Goal: Find specific page/section: Find specific page/section

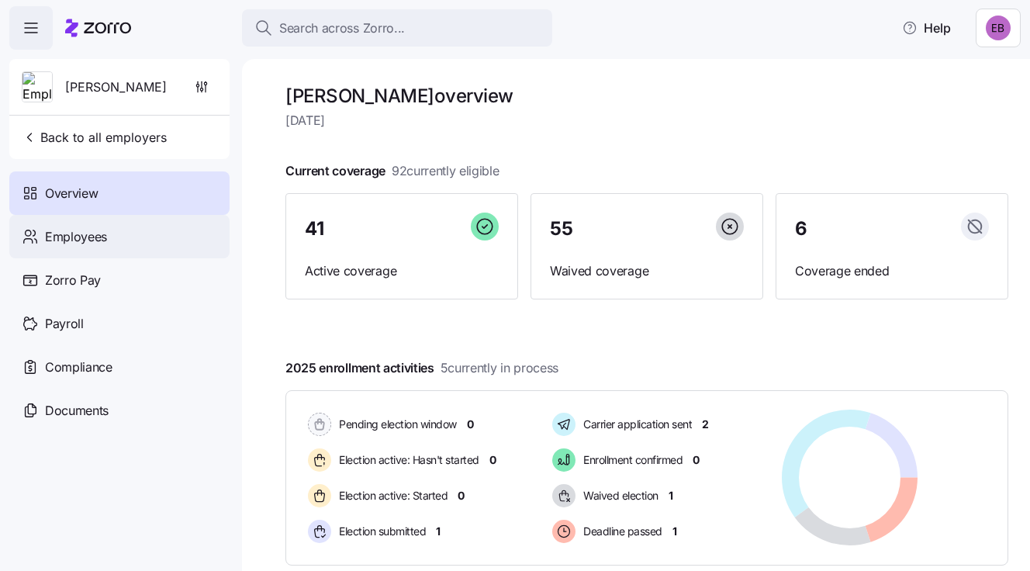
click at [91, 234] on span "Employees" at bounding box center [76, 236] width 62 height 19
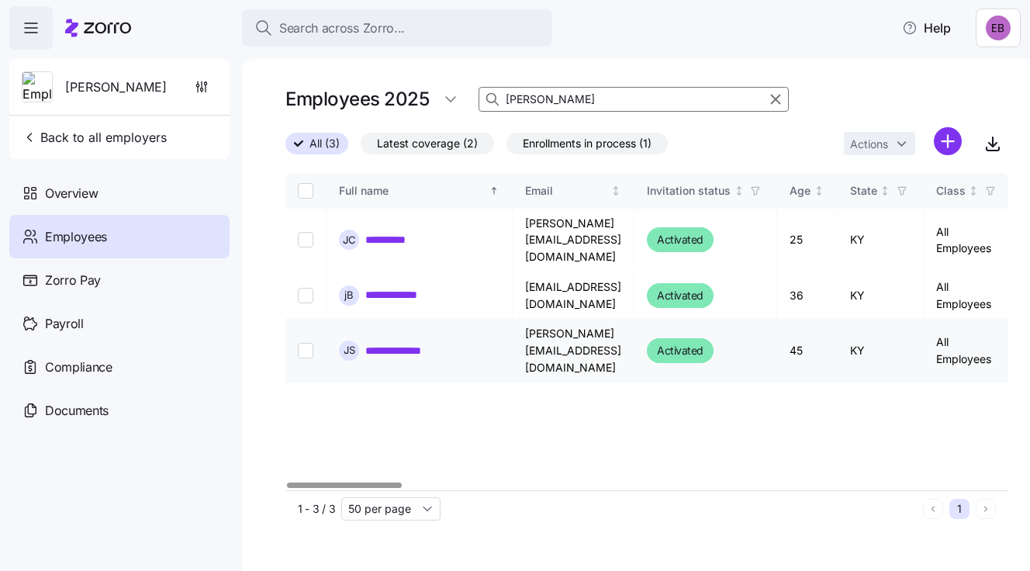
click at [408, 343] on link "**********" at bounding box center [402, 351] width 75 height 16
type input "j"
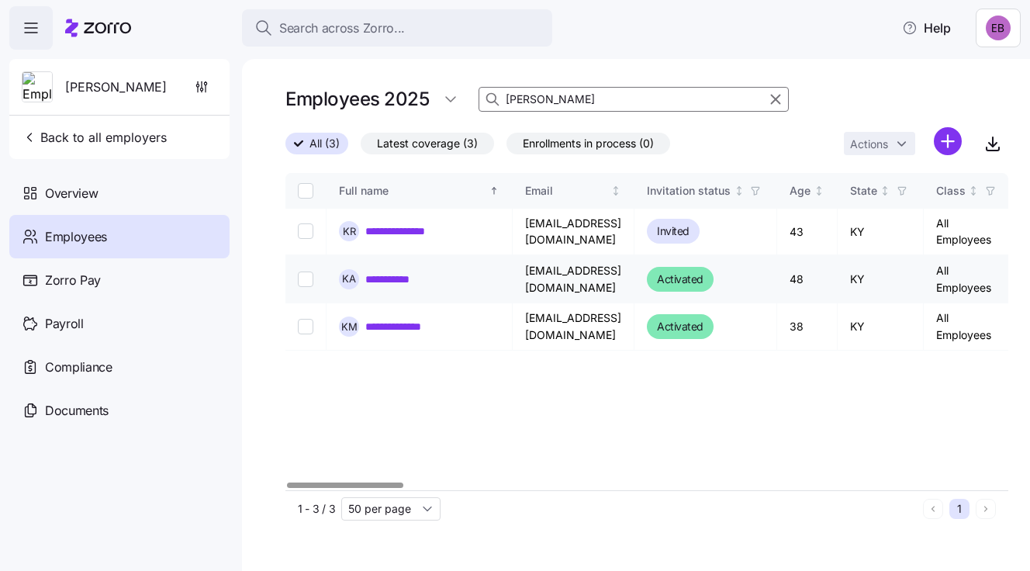
type input "kelly"
click at [381, 277] on link "**********" at bounding box center [391, 279] width 53 height 16
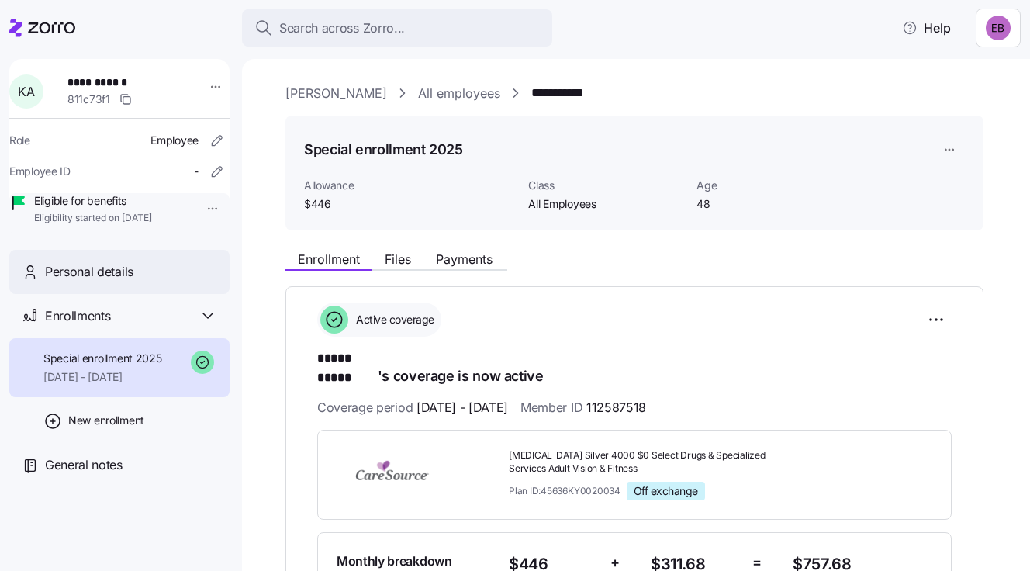
click at [95, 281] on span "Personal details" at bounding box center [89, 271] width 88 height 19
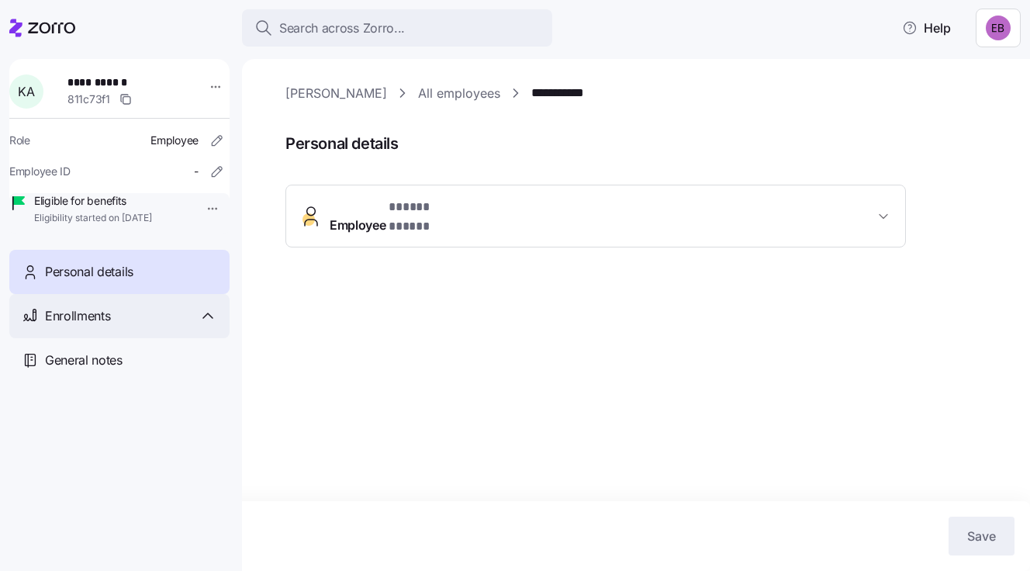
click at [92, 326] on span "Enrollments" at bounding box center [77, 315] width 65 height 19
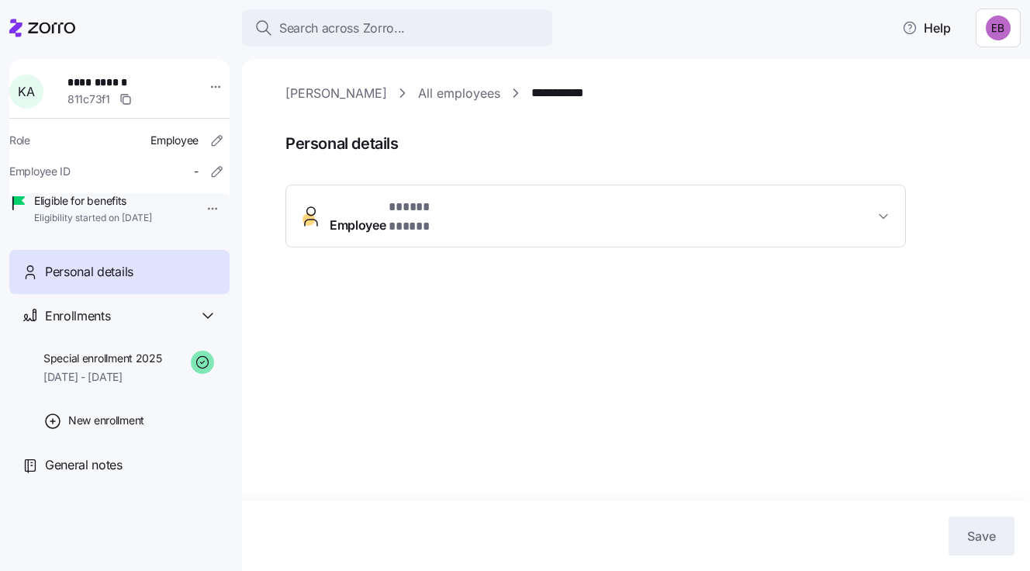
click at [68, 281] on span "Personal details" at bounding box center [89, 271] width 88 height 19
click at [87, 326] on span "Enrollments" at bounding box center [77, 315] width 65 height 19
click at [81, 281] on span "Personal details" at bounding box center [89, 271] width 88 height 19
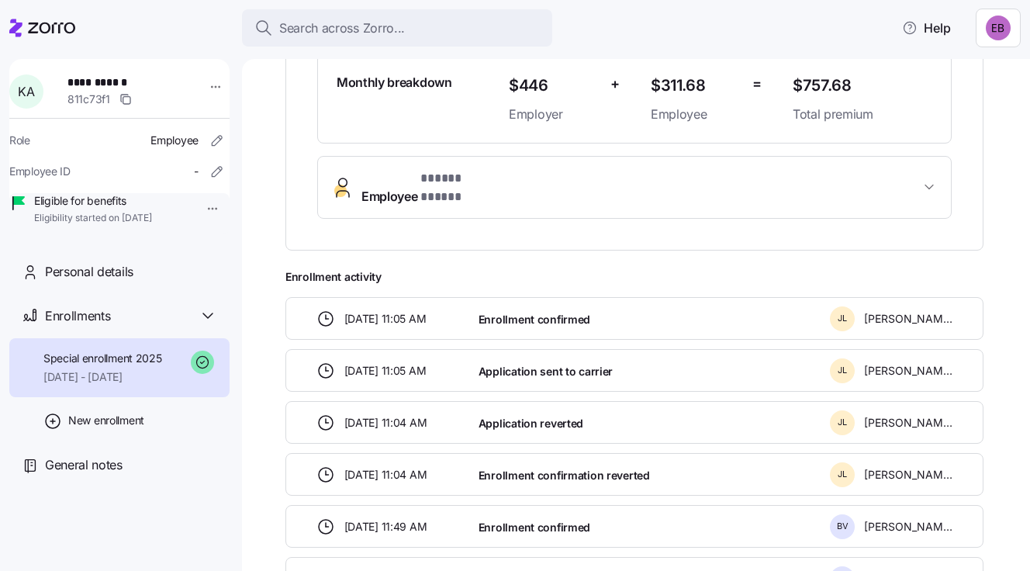
scroll to position [463, 0]
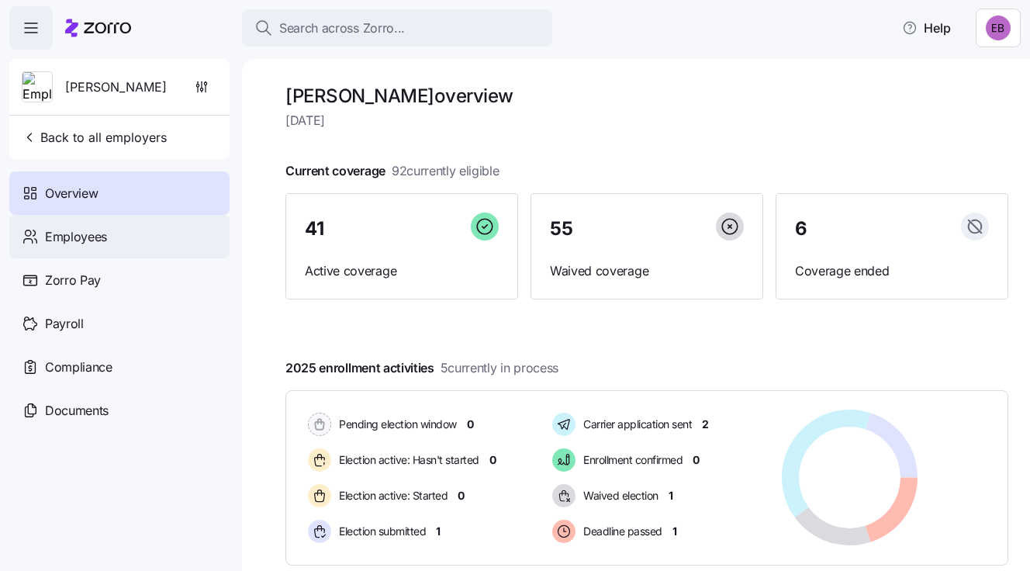
click at [82, 234] on span "Employees" at bounding box center [76, 236] width 62 height 19
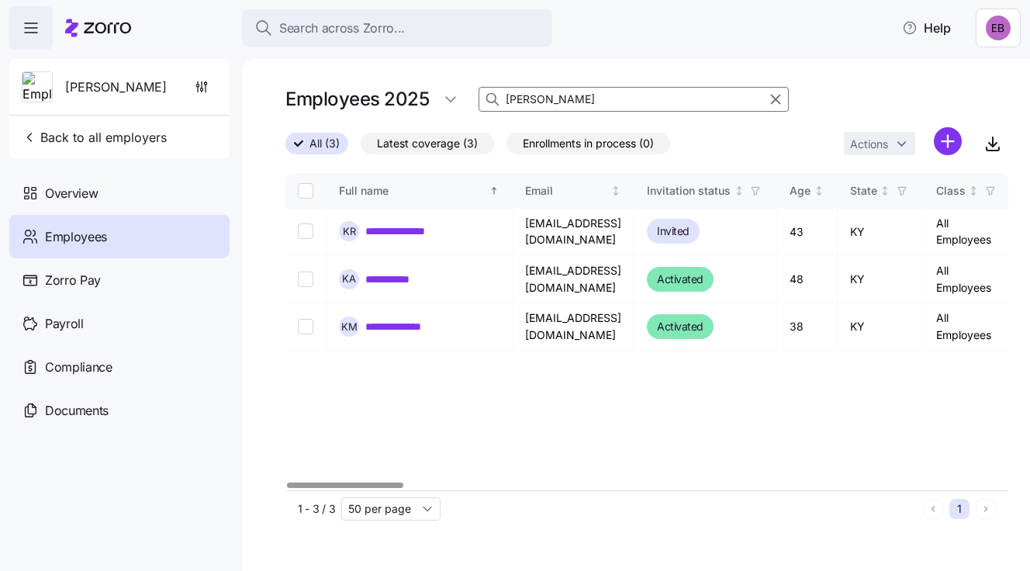
click at [545, 99] on input "kelly" at bounding box center [633, 99] width 310 height 25
type input "k"
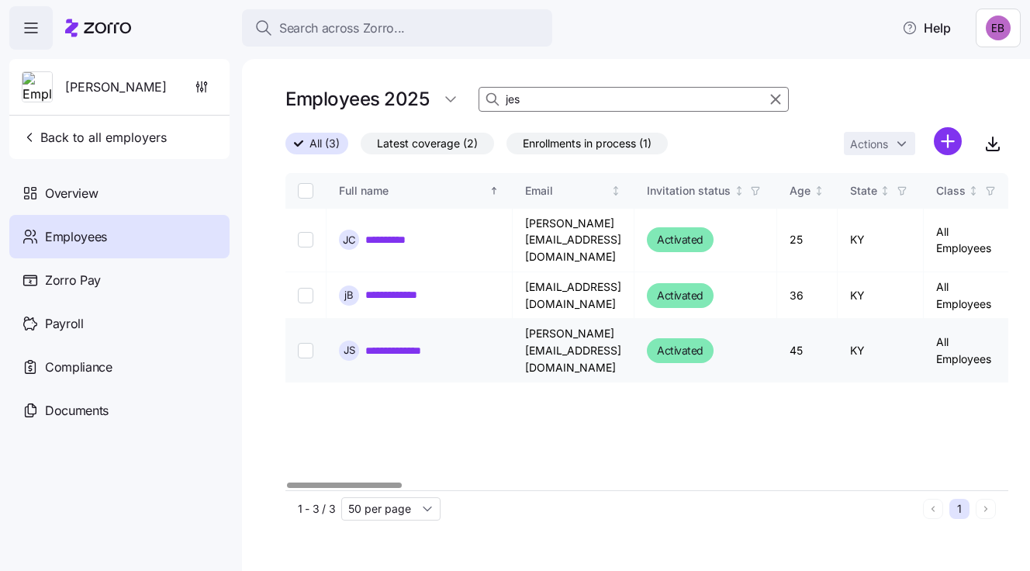
type input "jes"
click at [424, 343] on link "**********" at bounding box center [402, 351] width 75 height 16
